Goal: Information Seeking & Learning: Check status

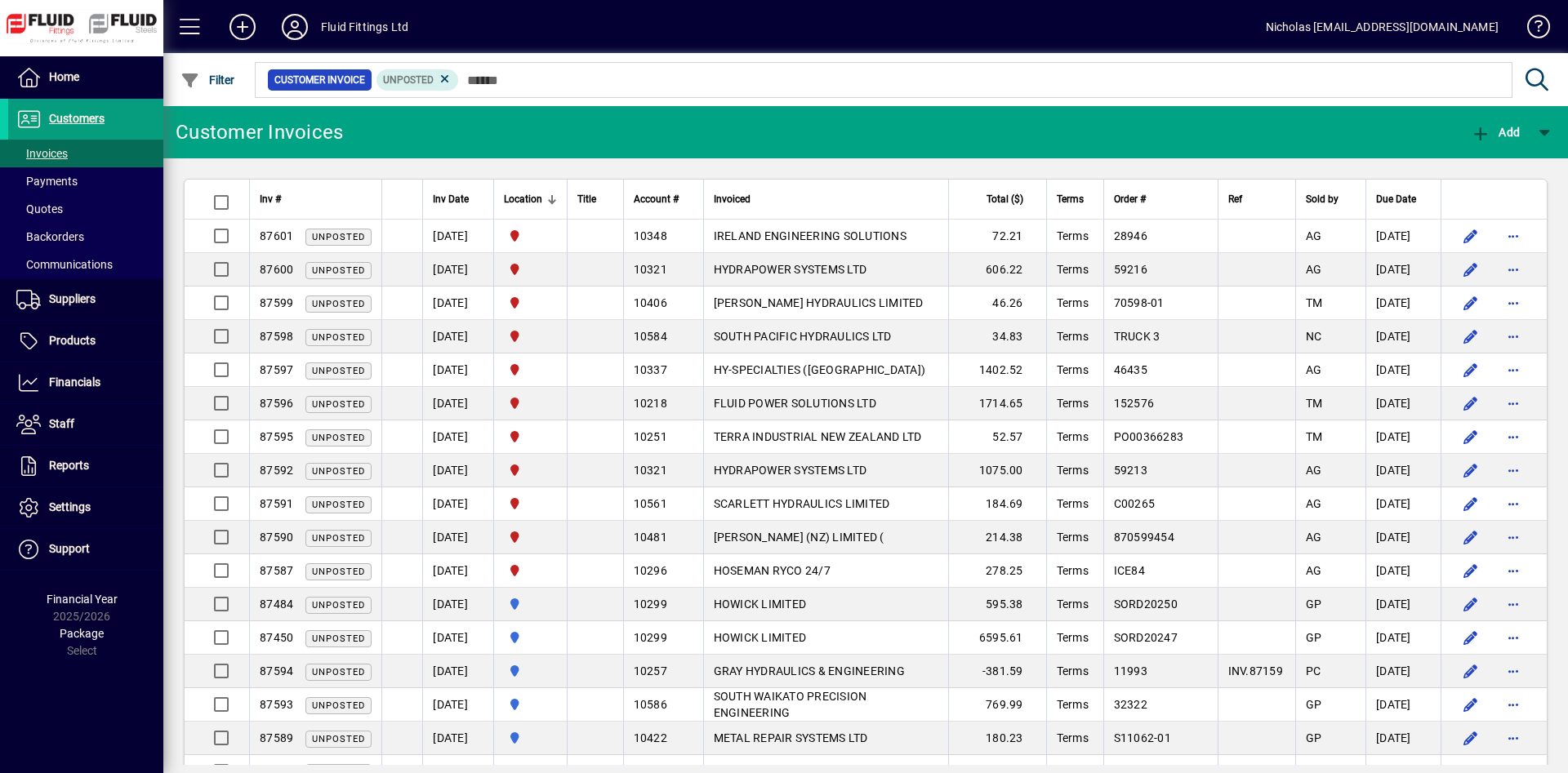
click at [913, 77] on input "text" at bounding box center [979, 80] width 1040 height 23
click at [76, 173] on span "Payments" at bounding box center [43, 181] width 69 height 17
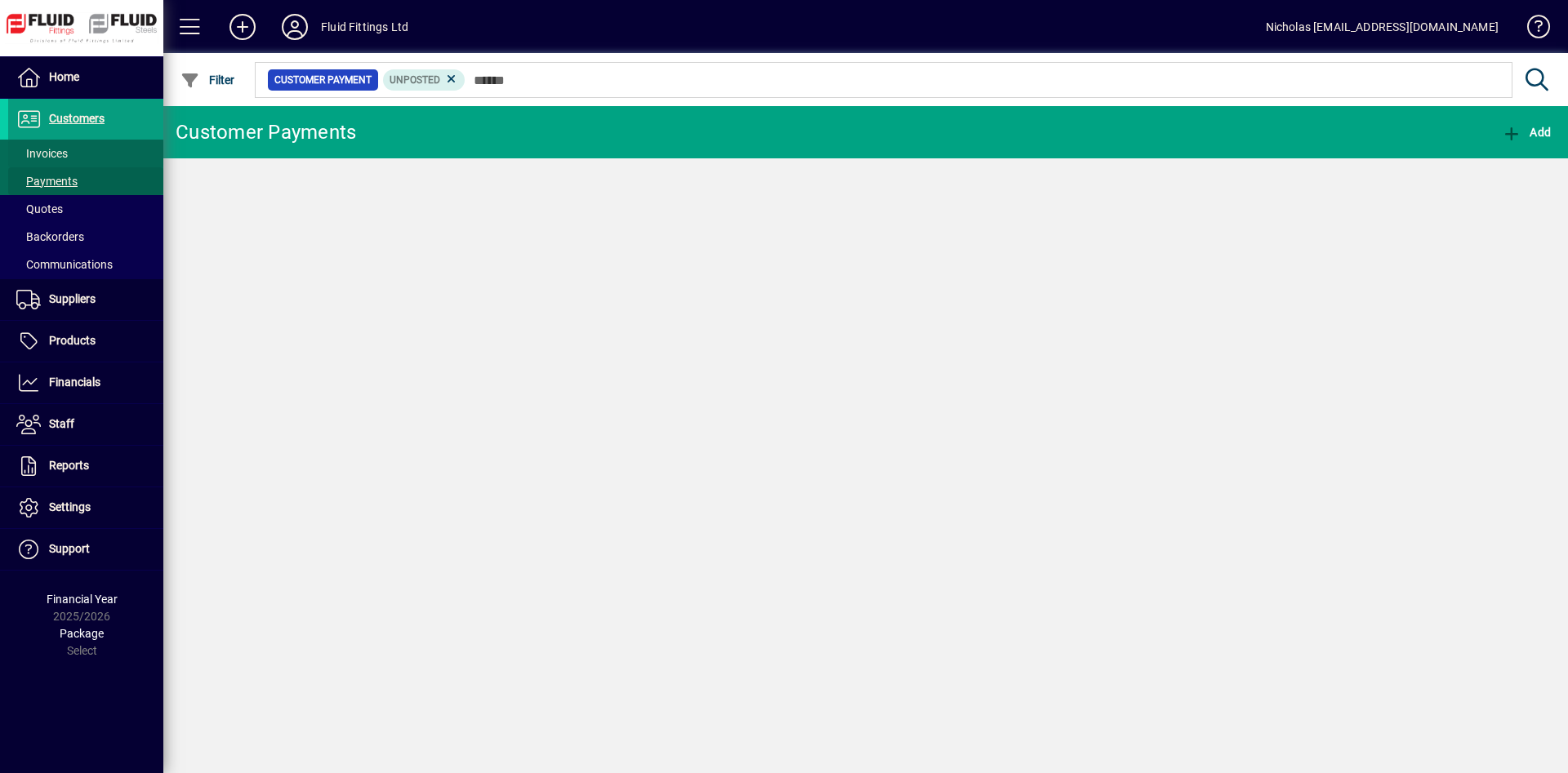
click at [82, 158] on span at bounding box center [86, 153] width 155 height 39
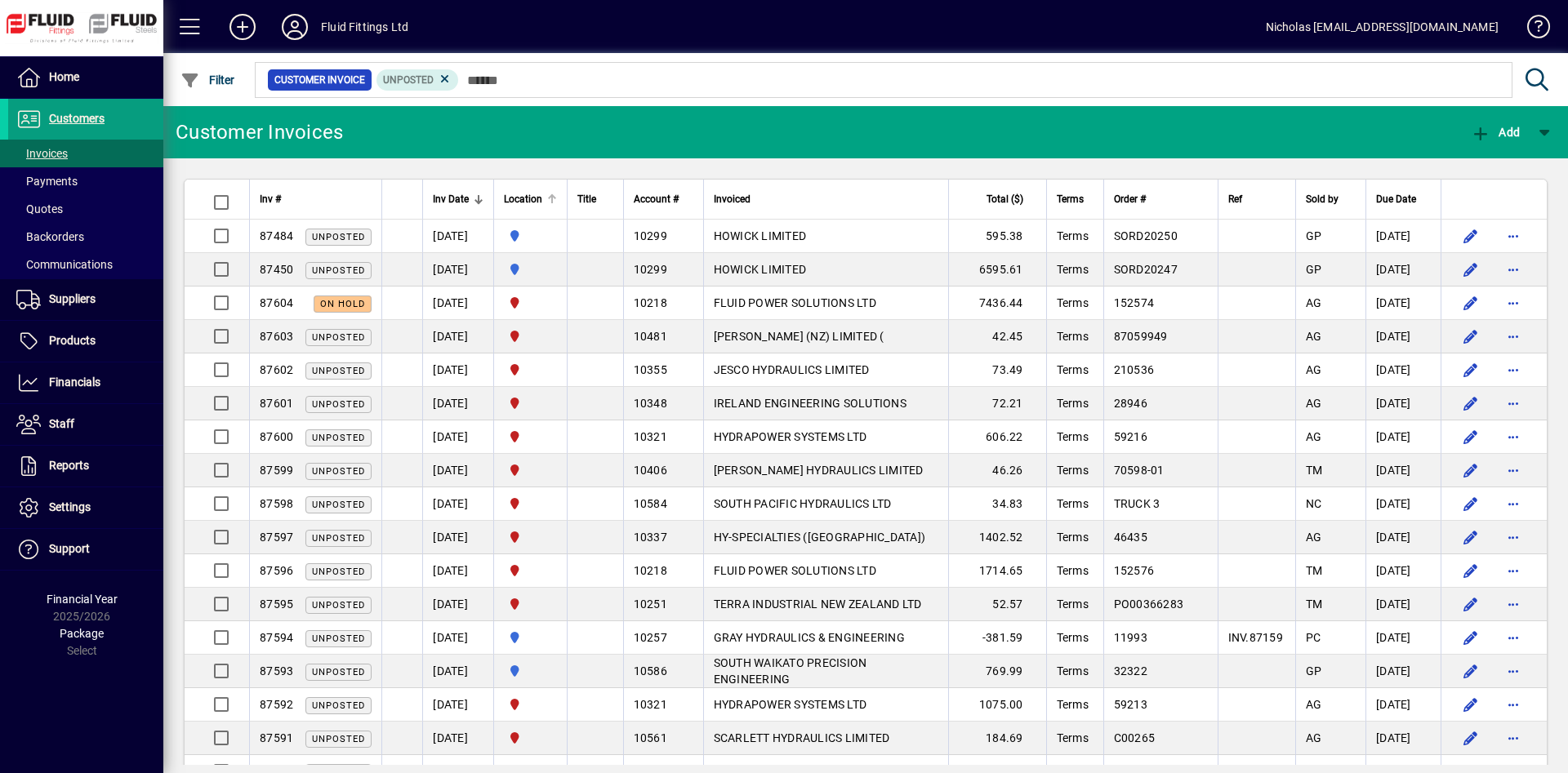
click at [553, 196] on div at bounding box center [550, 197] width 5 height 5
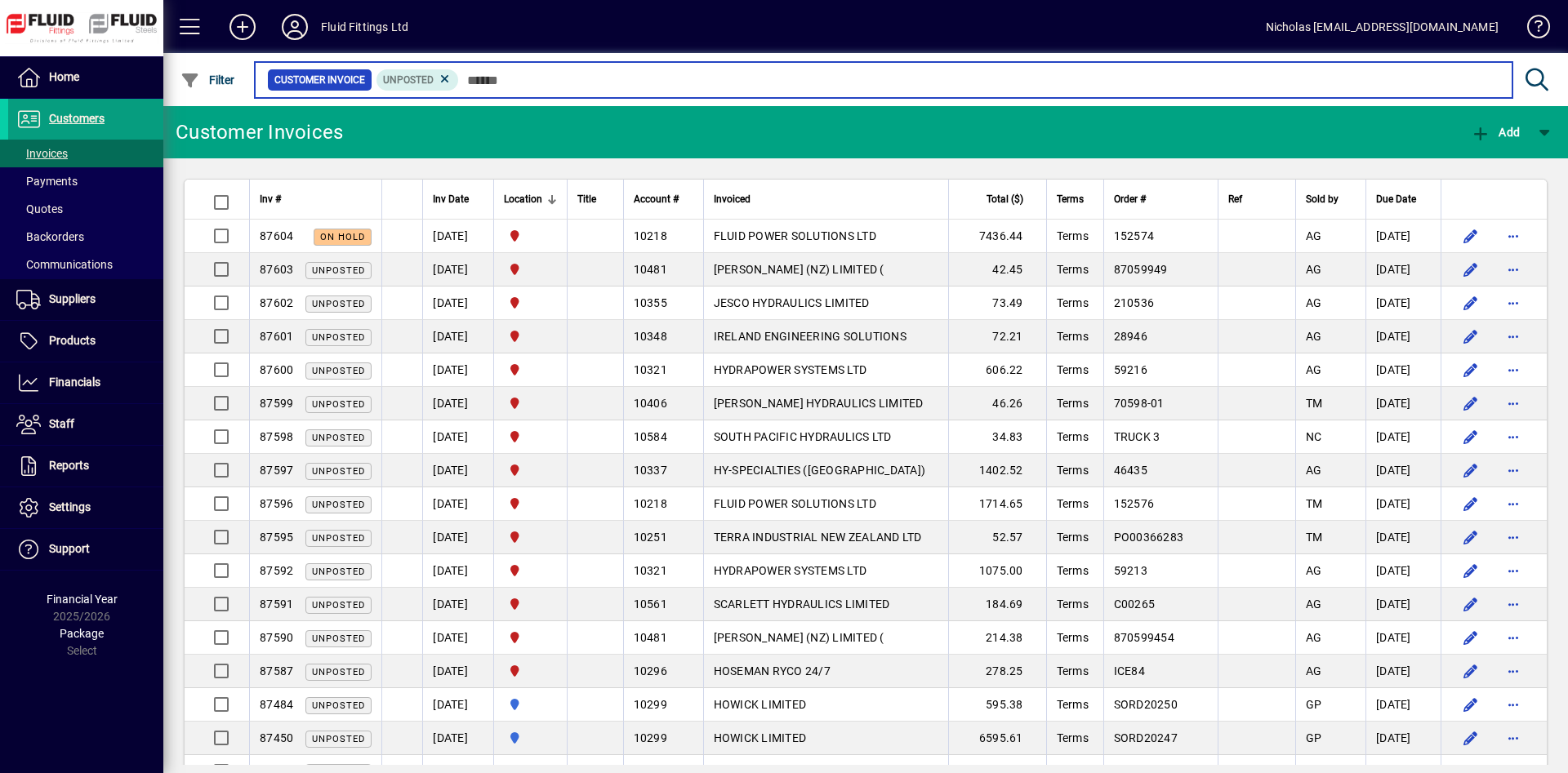
click at [647, 84] on input "text" at bounding box center [979, 80] width 1040 height 23
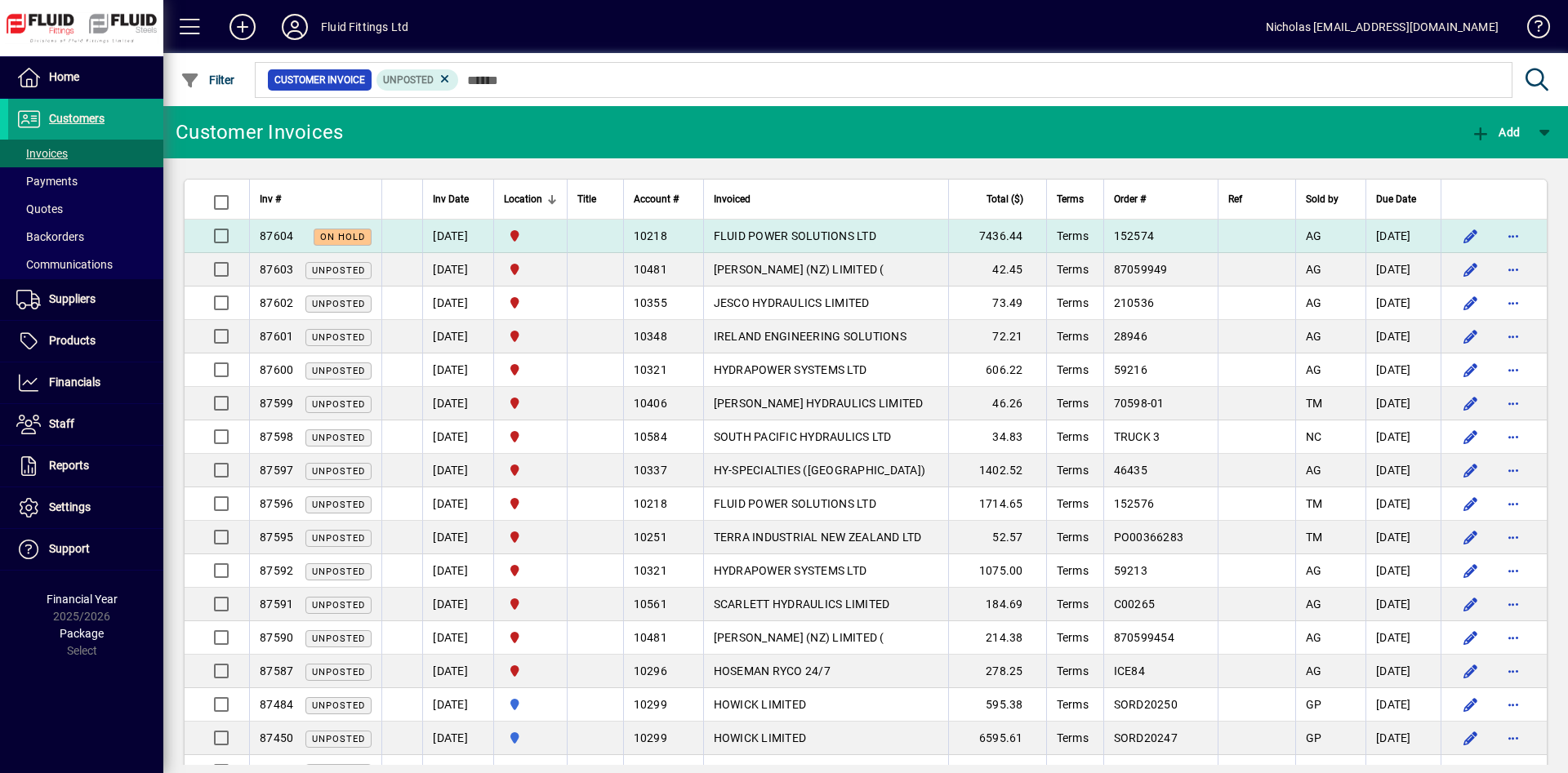
click at [938, 257] on tbody "87604 On hold [DATE] CHRISTCHURCH 10218 FLUID POWER SOLUTIONS LTD 7436.44 Terms…" at bounding box center [865, 570] width 1362 height 702
click at [914, 235] on td "FLUID POWER SOLUTIONS LTD" at bounding box center [825, 236] width 245 height 33
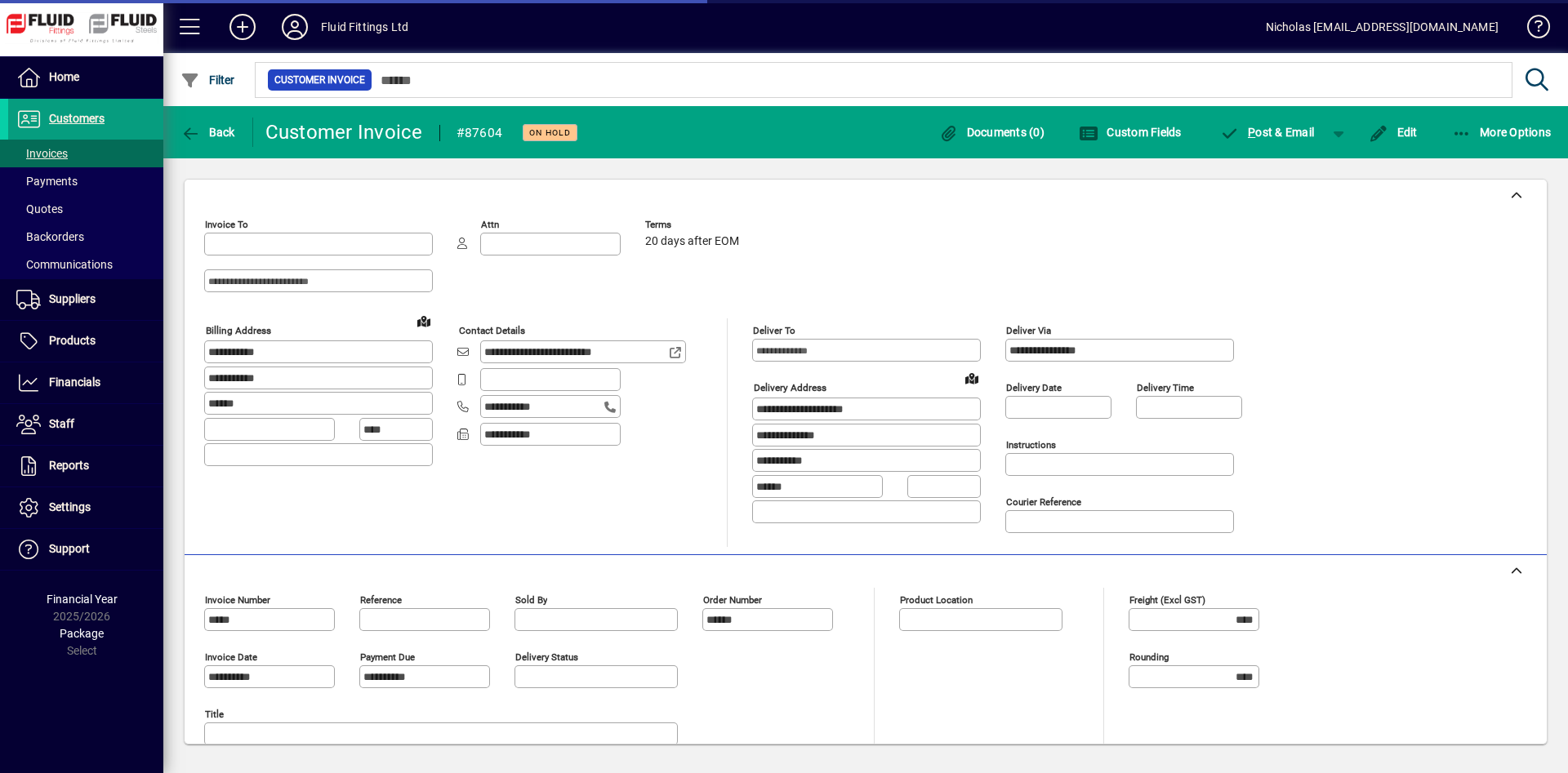
type input "**********"
type input "*********"
type input "**********"
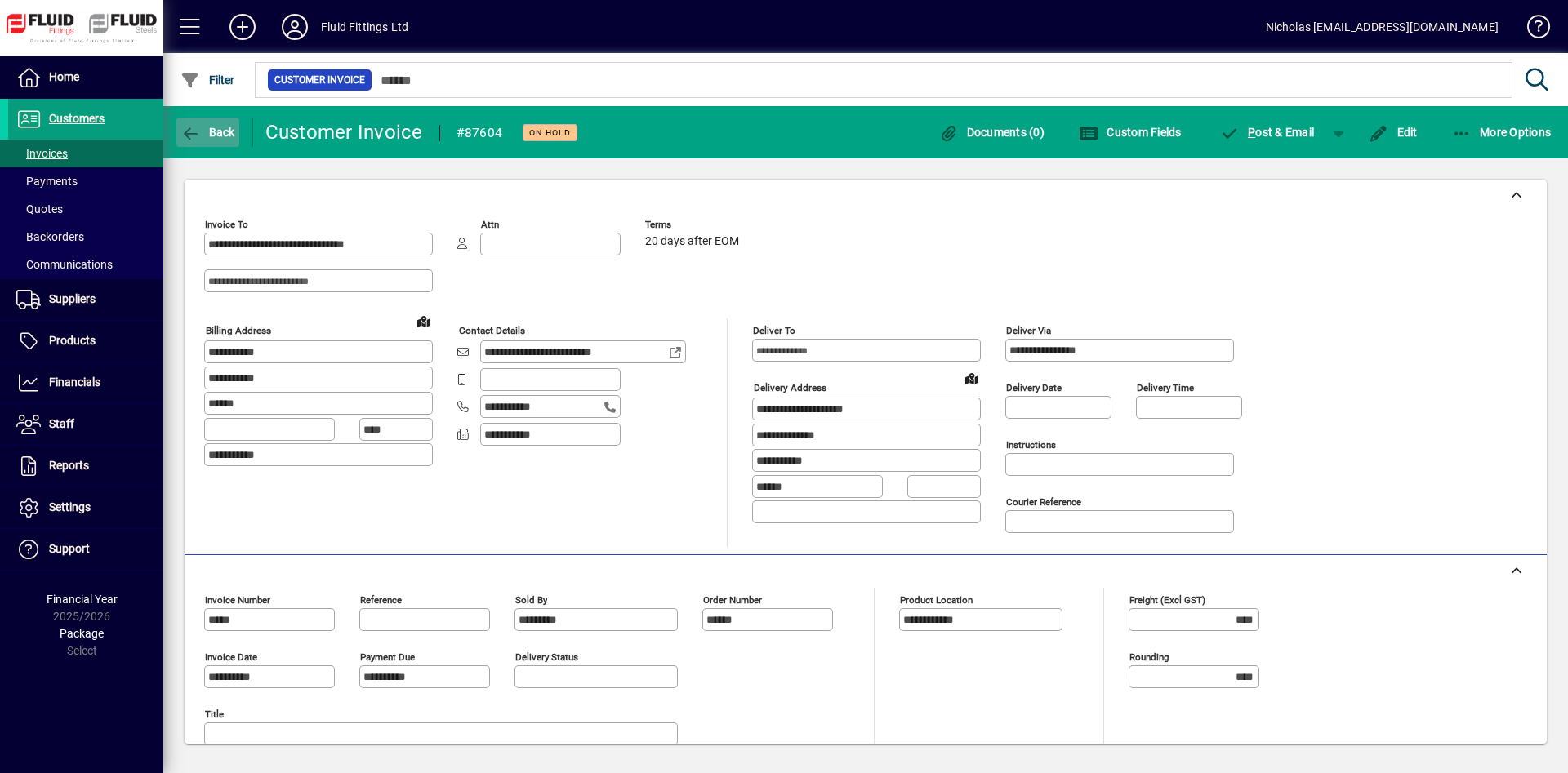
click at [209, 136] on span "Back" at bounding box center [207, 132] width 55 height 13
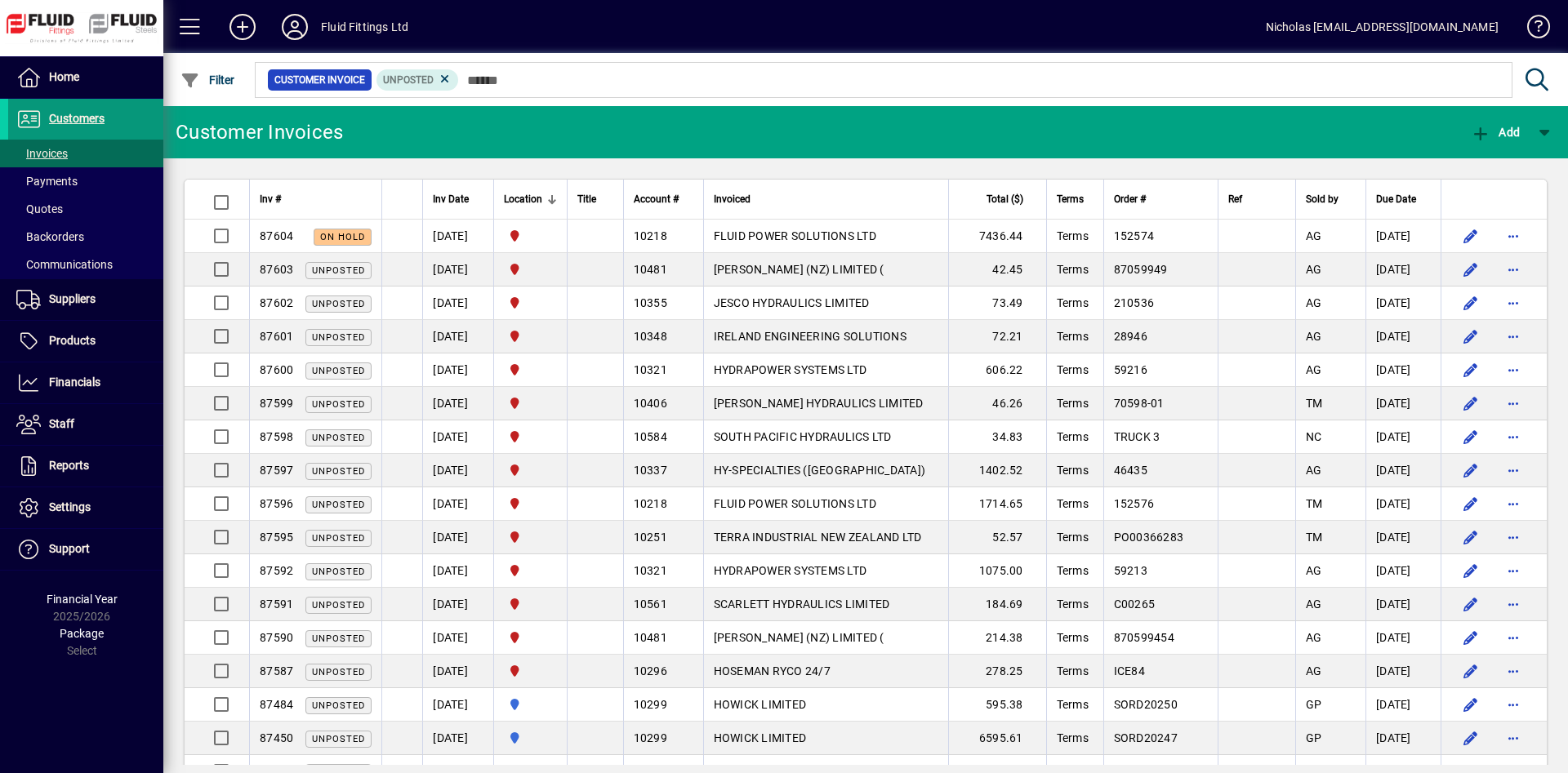
click at [145, 111] on span at bounding box center [86, 119] width 155 height 39
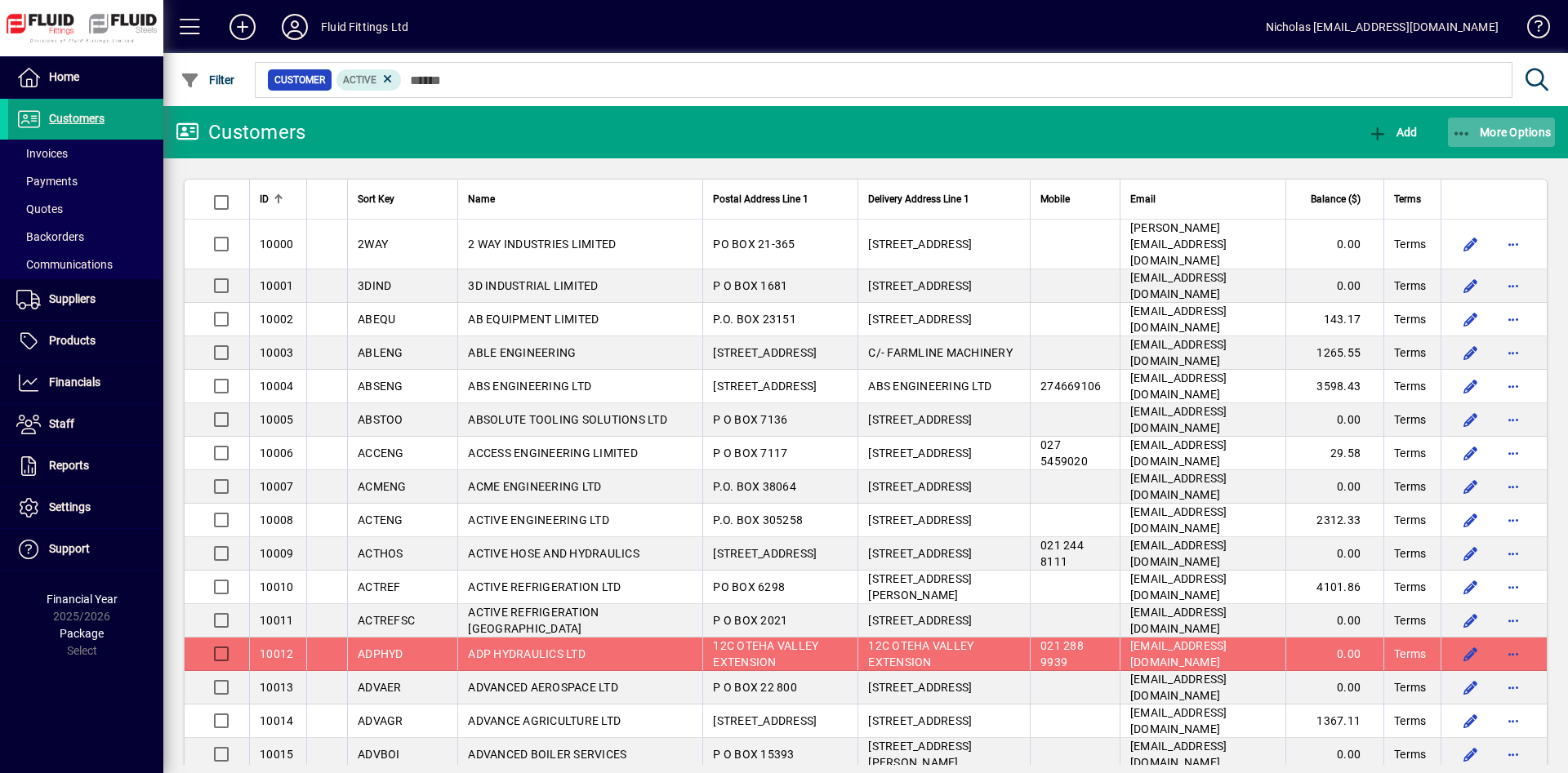
click at [1475, 122] on span "button" at bounding box center [1501, 131] width 107 height 39
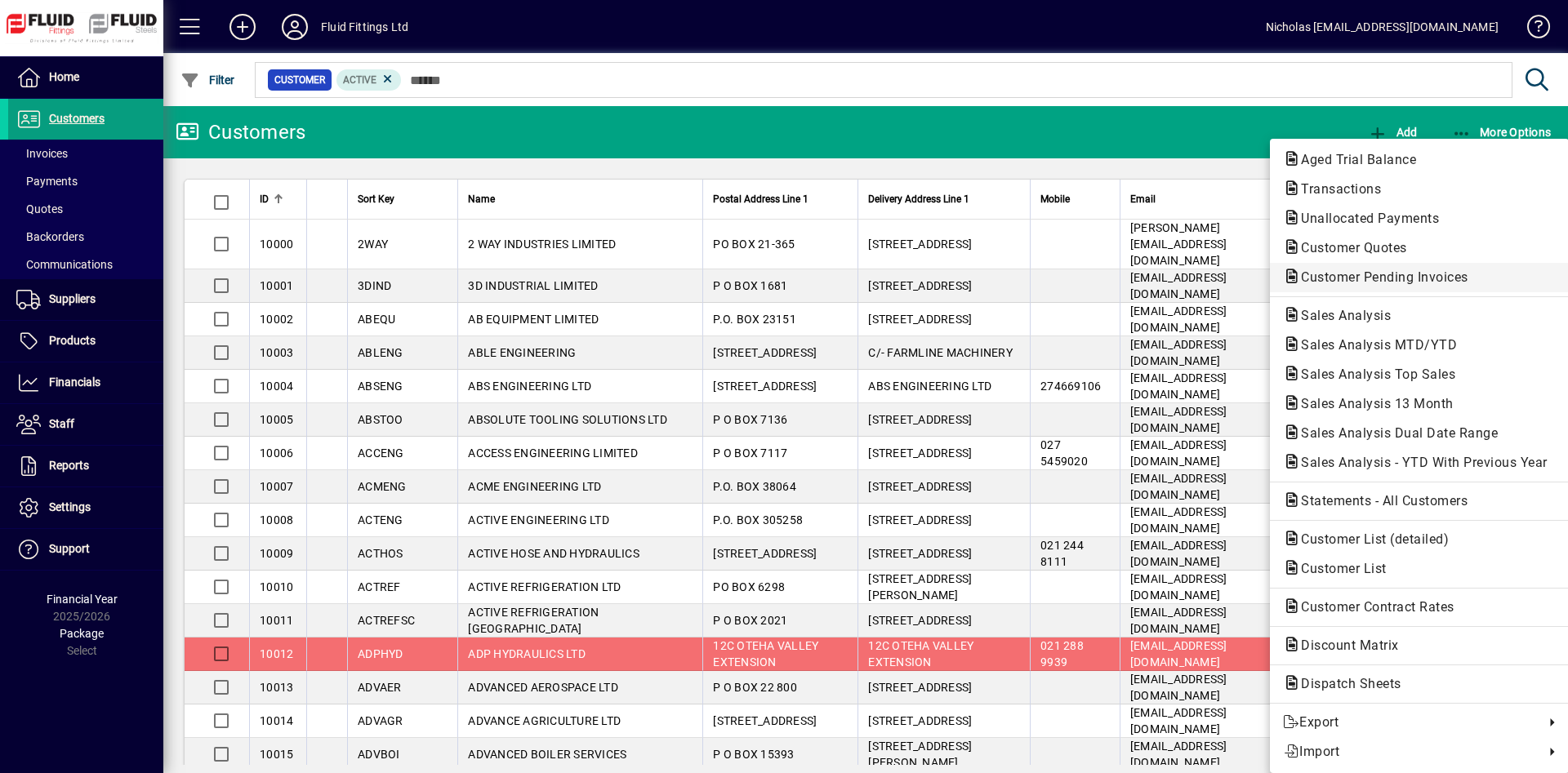
click at [1419, 279] on span "Customer Pending Invoices" at bounding box center [1380, 277] width 193 height 16
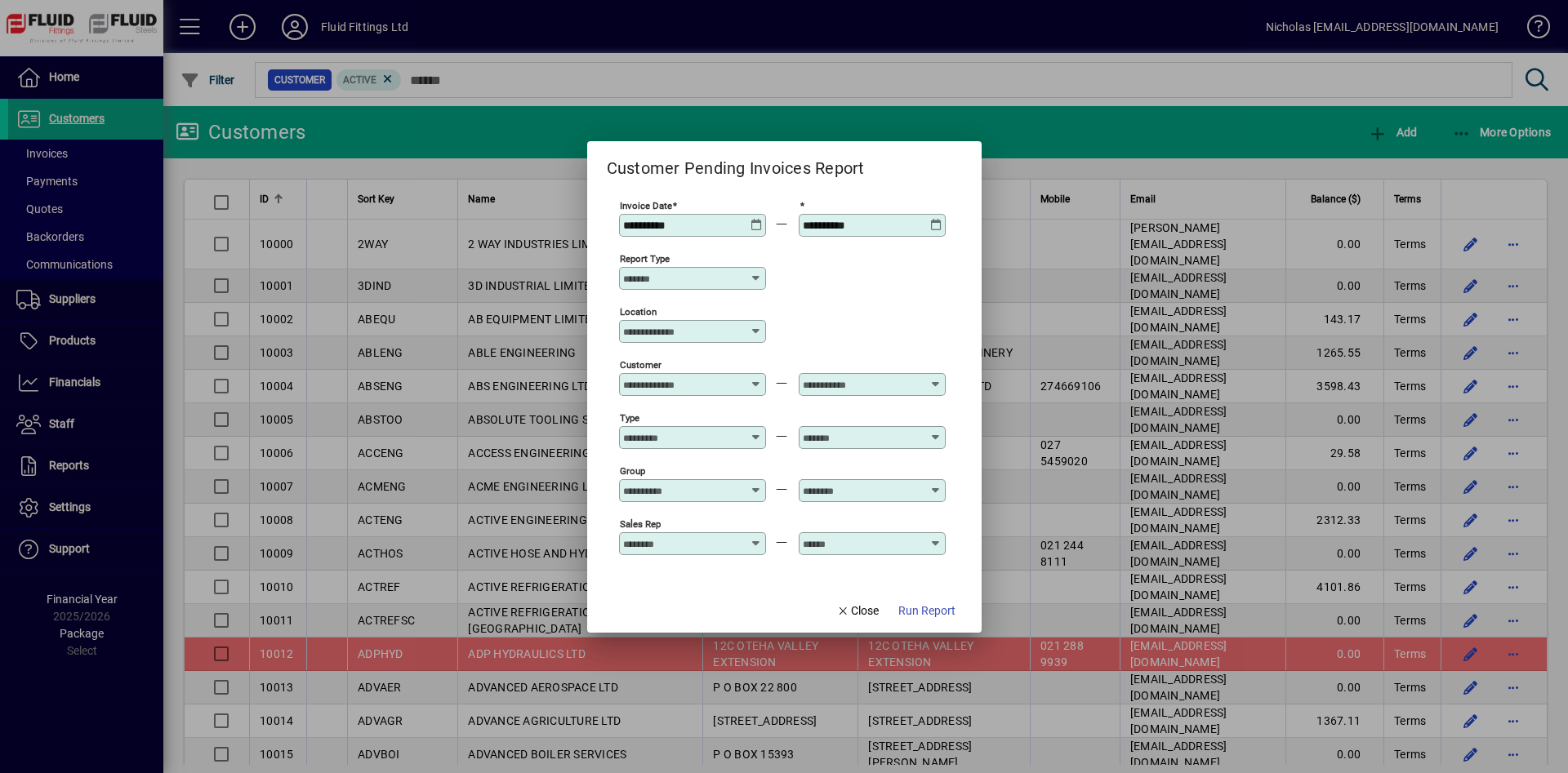
click at [659, 322] on div "Location" at bounding box center [693, 332] width 147 height 23
click at [737, 430] on mat-option "[GEOGRAPHIC_DATA]" at bounding box center [696, 427] width 142 height 31
type input "**********"
click at [901, 612] on span "Run Report" at bounding box center [927, 611] width 57 height 17
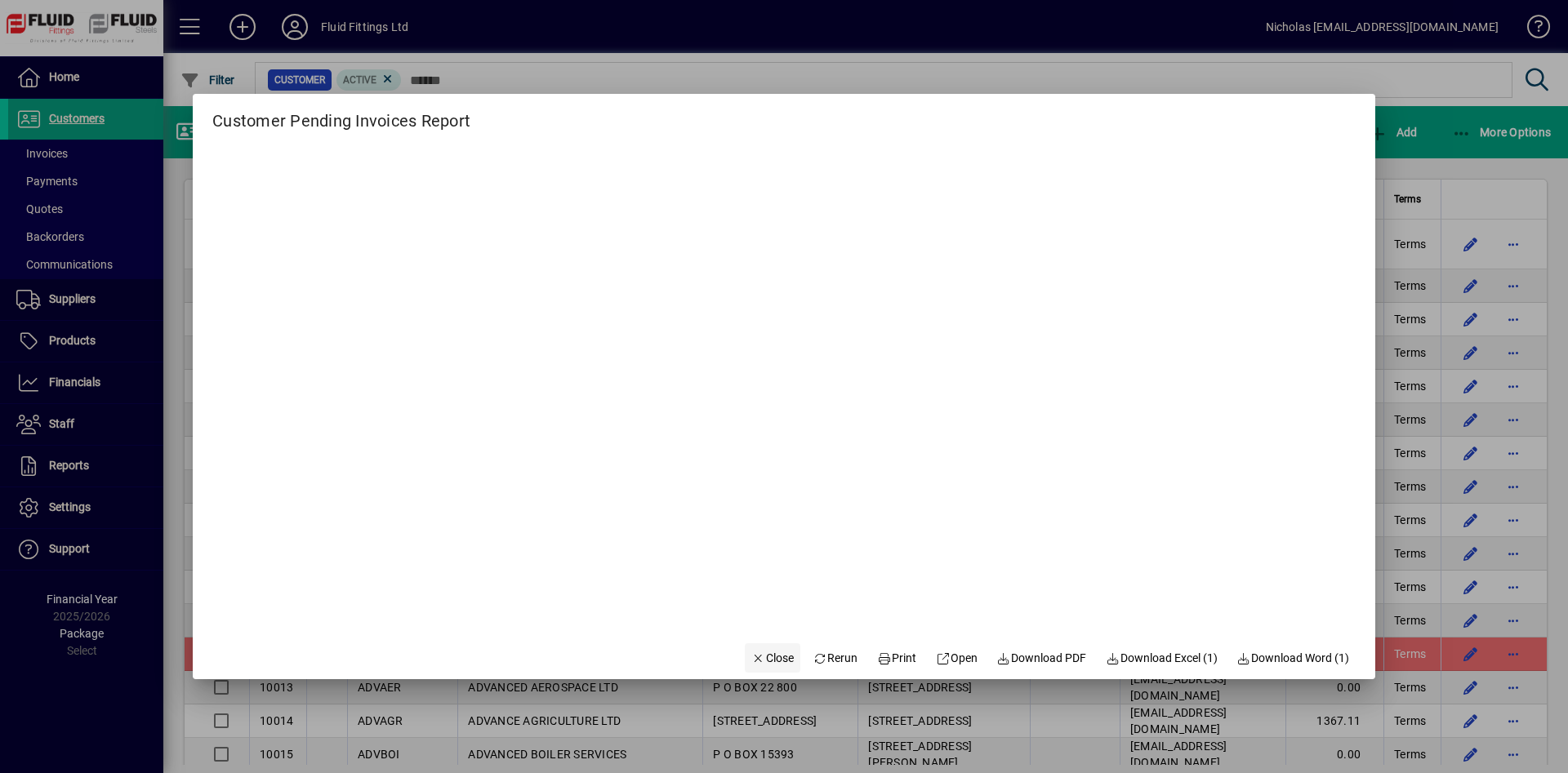
click at [767, 647] on span "button" at bounding box center [772, 657] width 55 height 39
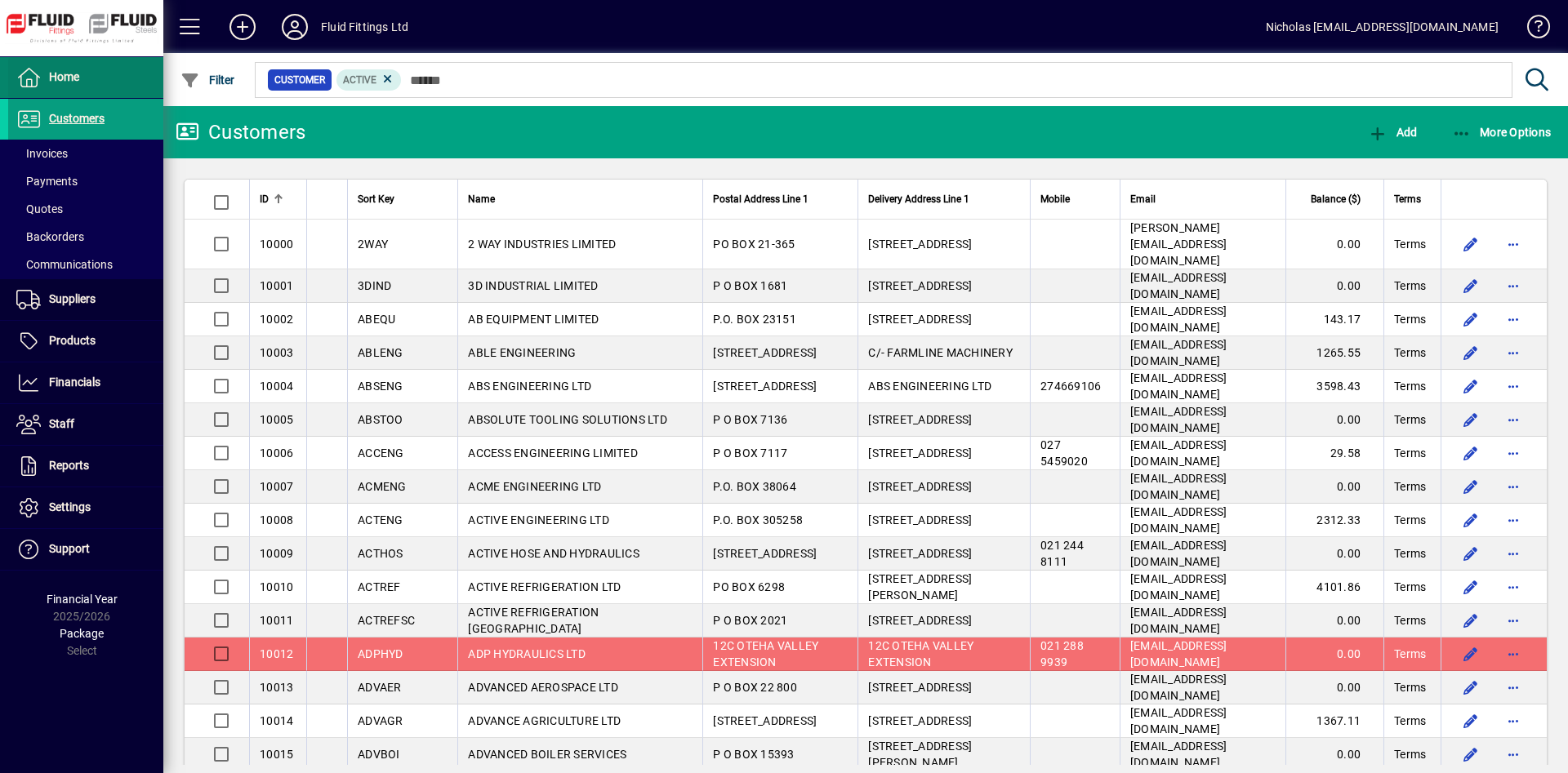
click at [93, 69] on span at bounding box center [86, 77] width 155 height 39
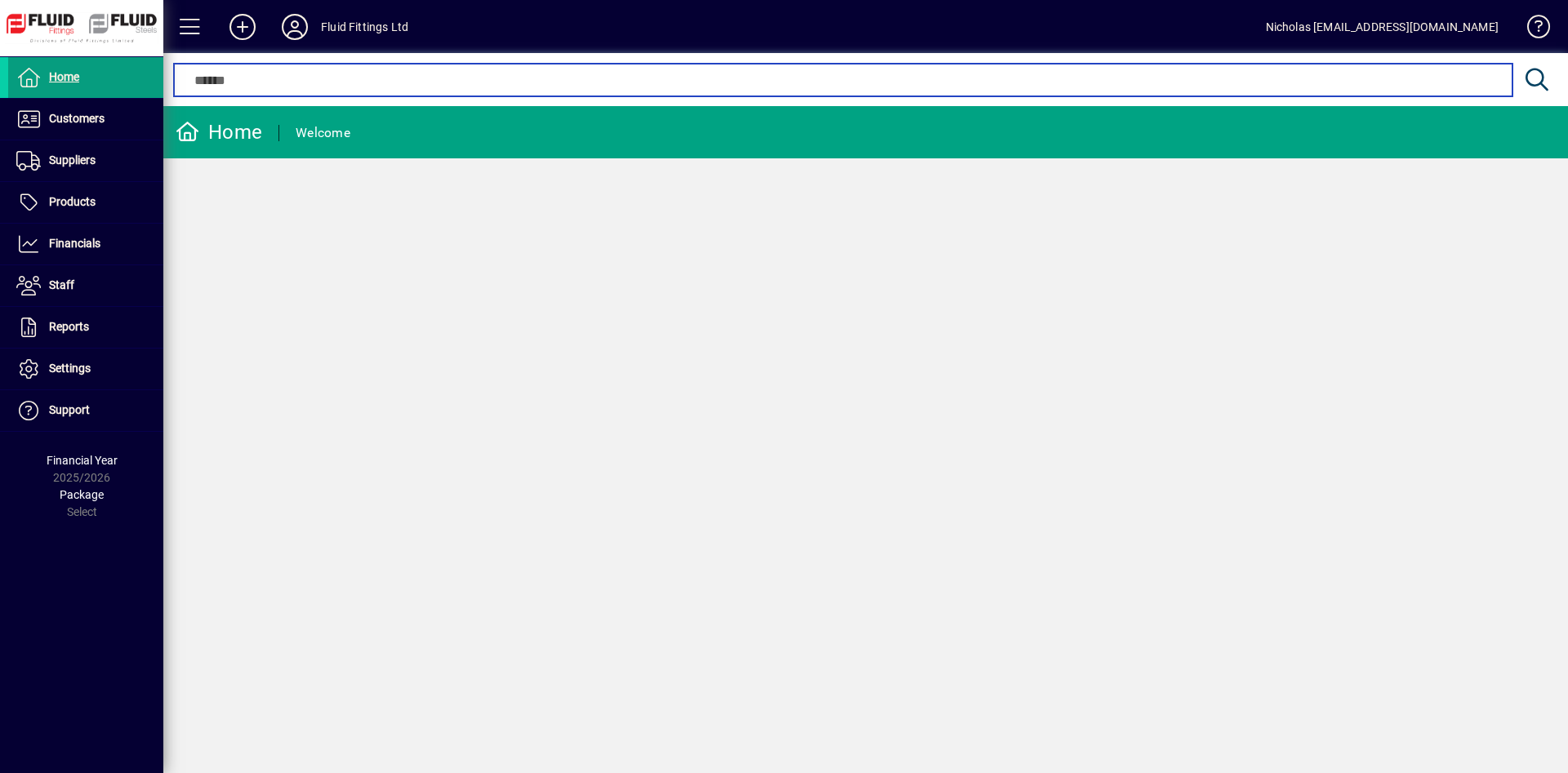
click at [382, 73] on input "text" at bounding box center [842, 80] width 1313 height 20
